Goal: Task Accomplishment & Management: Manage account settings

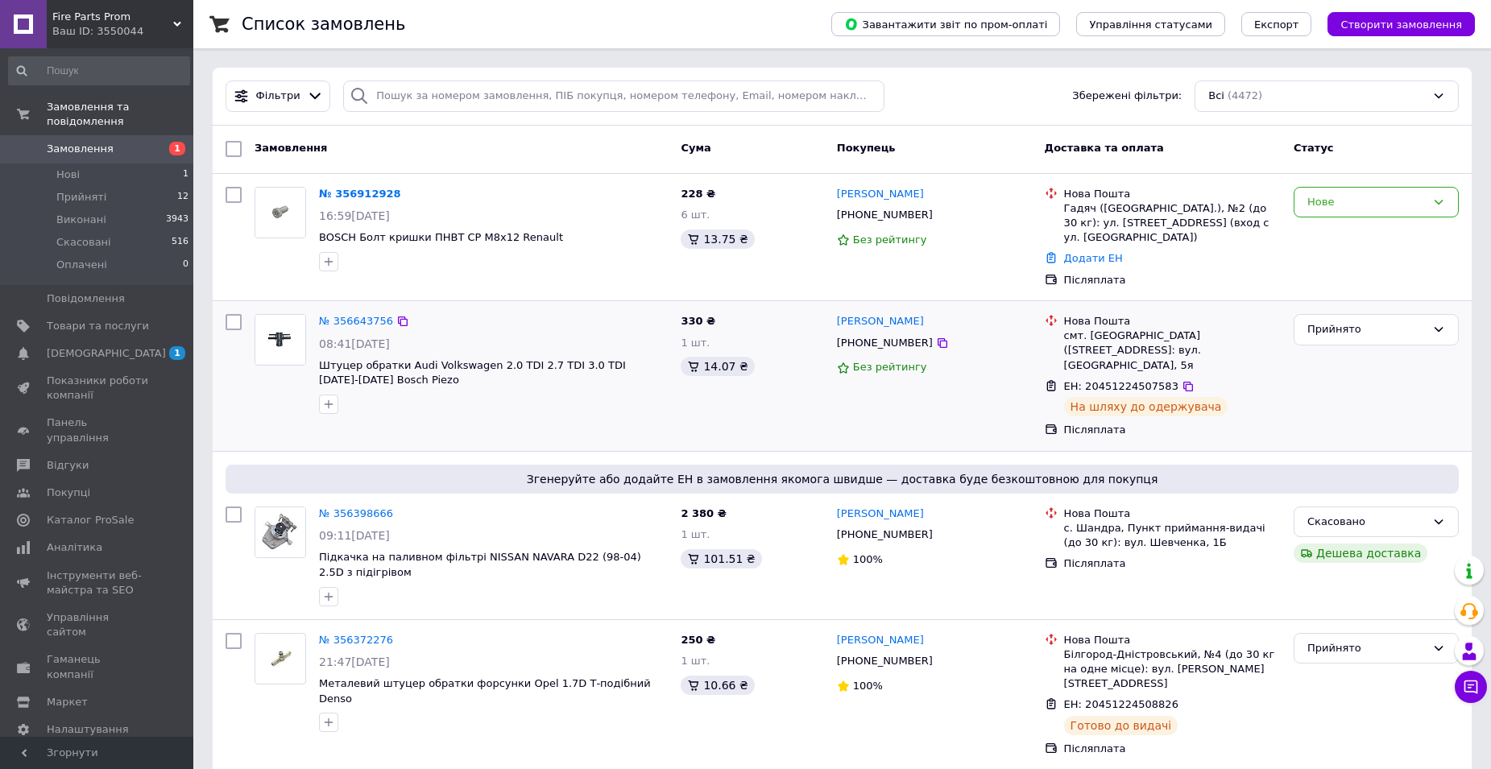
drag, startPoint x: 1395, startPoint y: 248, endPoint x: 475, endPoint y: 329, distance: 924.4
click at [1395, 248] on div "Нове" at bounding box center [1377, 237] width 178 height 114
click at [367, 191] on link "№ 356912928" at bounding box center [360, 194] width 82 height 12
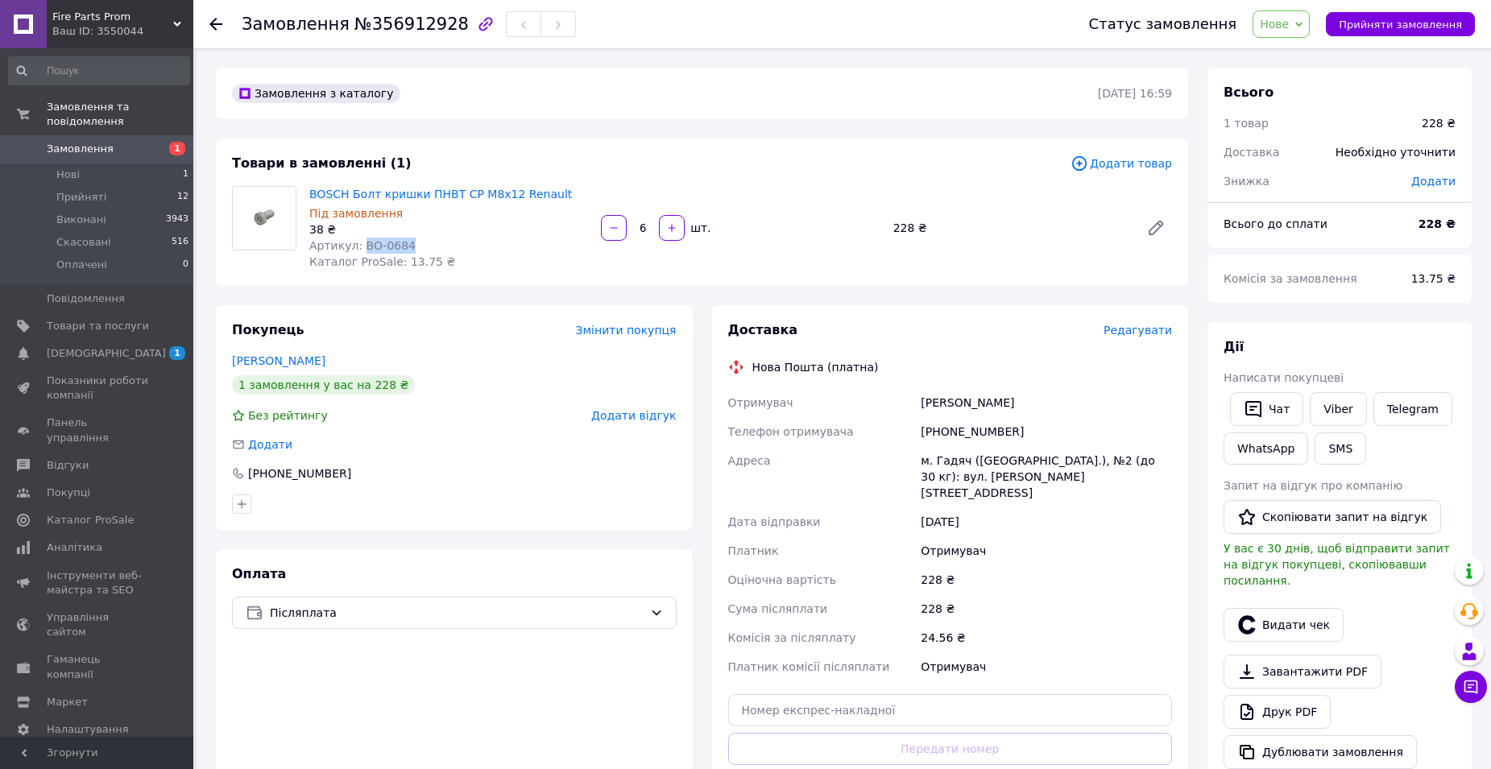
drag, startPoint x: 357, startPoint y: 243, endPoint x: 409, endPoint y: 243, distance: 52.4
click at [409, 243] on div "Артикул: BO-0684" at bounding box center [448, 246] width 279 height 16
copy span "BO-0684"
click at [968, 168] on div "Товари в замовленні (1)" at bounding box center [651, 164] width 839 height 19
click at [218, 15] on div at bounding box center [225, 24] width 32 height 48
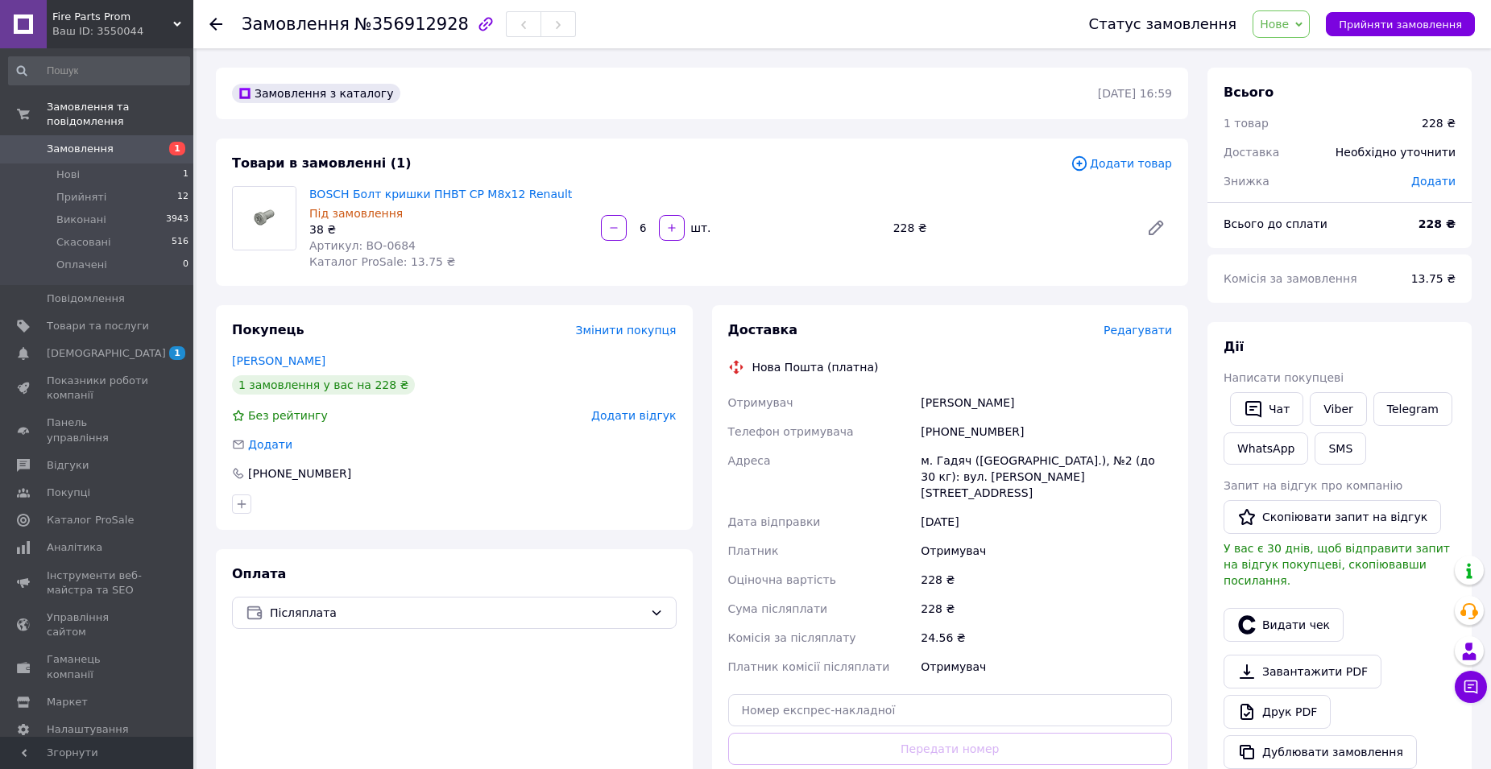
click at [222, 24] on div at bounding box center [225, 24] width 32 height 48
click at [221, 26] on icon at bounding box center [215, 24] width 13 height 13
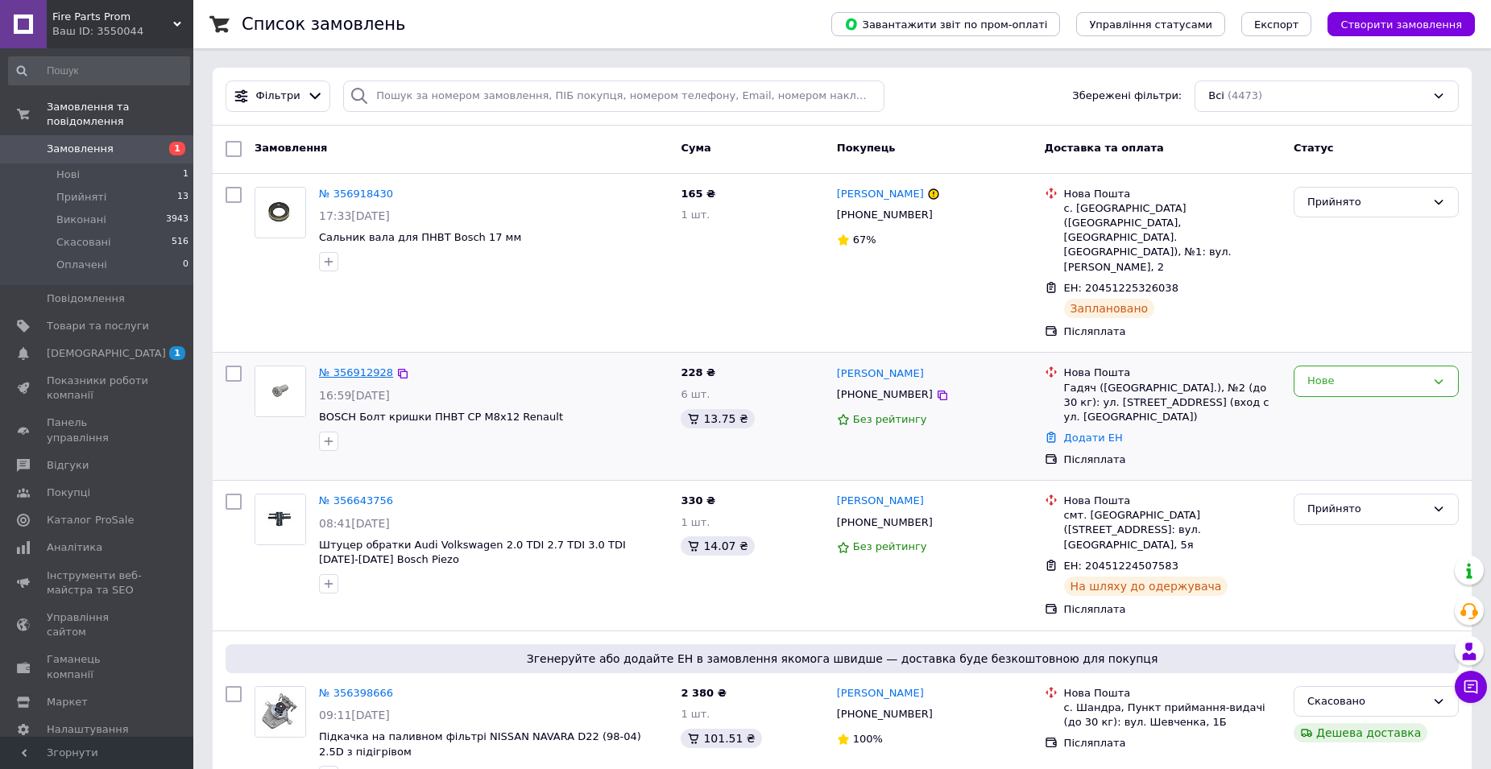
click at [355, 367] on link "№ 356912928" at bounding box center [356, 373] width 74 height 12
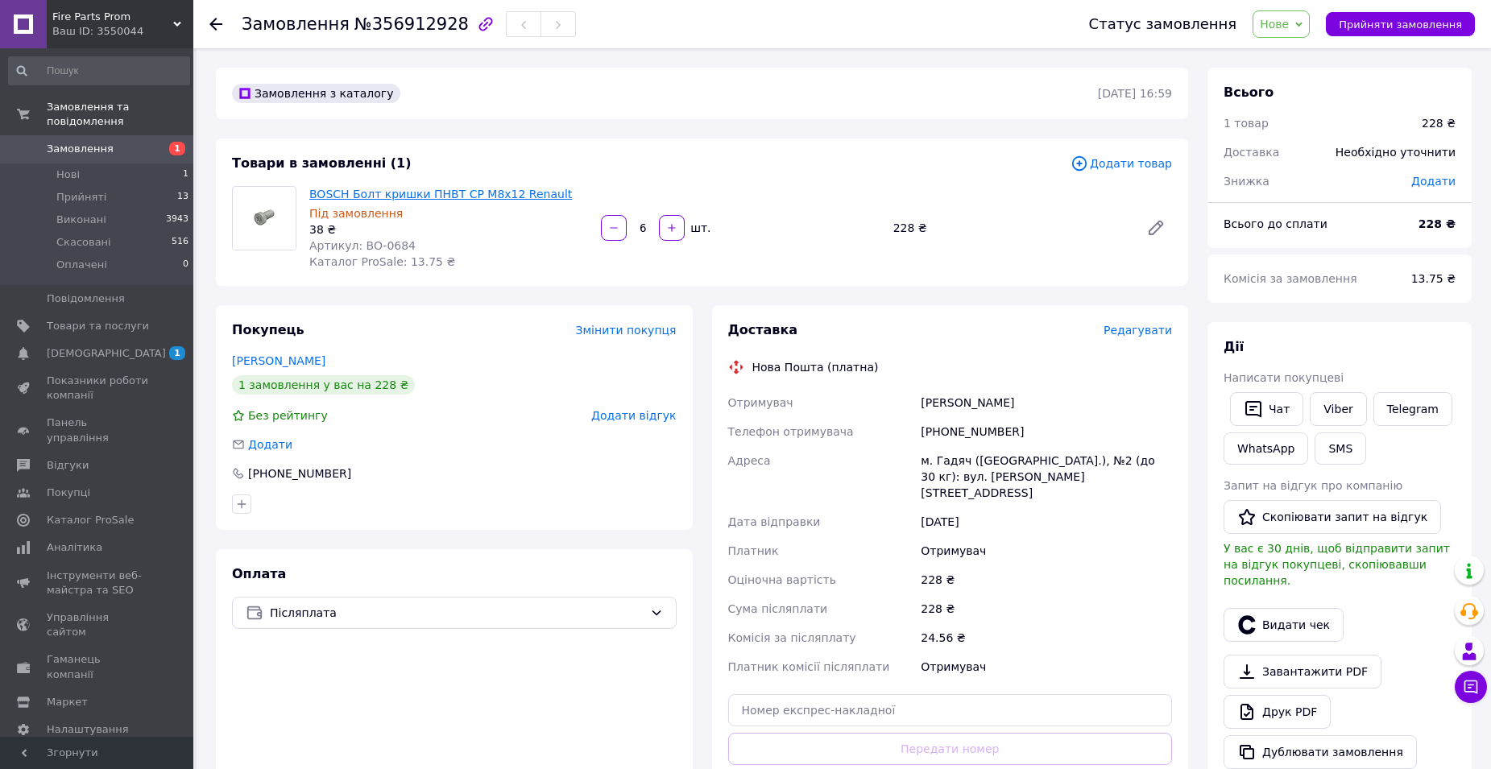
click at [483, 193] on link "BOSCH Болт кришки ПНВТ CP M8x12 Renault" at bounding box center [440, 194] width 263 height 13
click at [1303, 9] on div "Статус замовлення Нове Прийнято Виконано Скасовано Оплачено Прийняти замовлення" at bounding box center [1266, 24] width 418 height 48
click at [1302, 13] on span "Нове" at bounding box center [1281, 23] width 57 height 27
click at [1302, 55] on li "Прийнято" at bounding box center [1291, 56] width 74 height 24
click at [218, 27] on icon at bounding box center [215, 24] width 13 height 13
